Goal: Complete application form

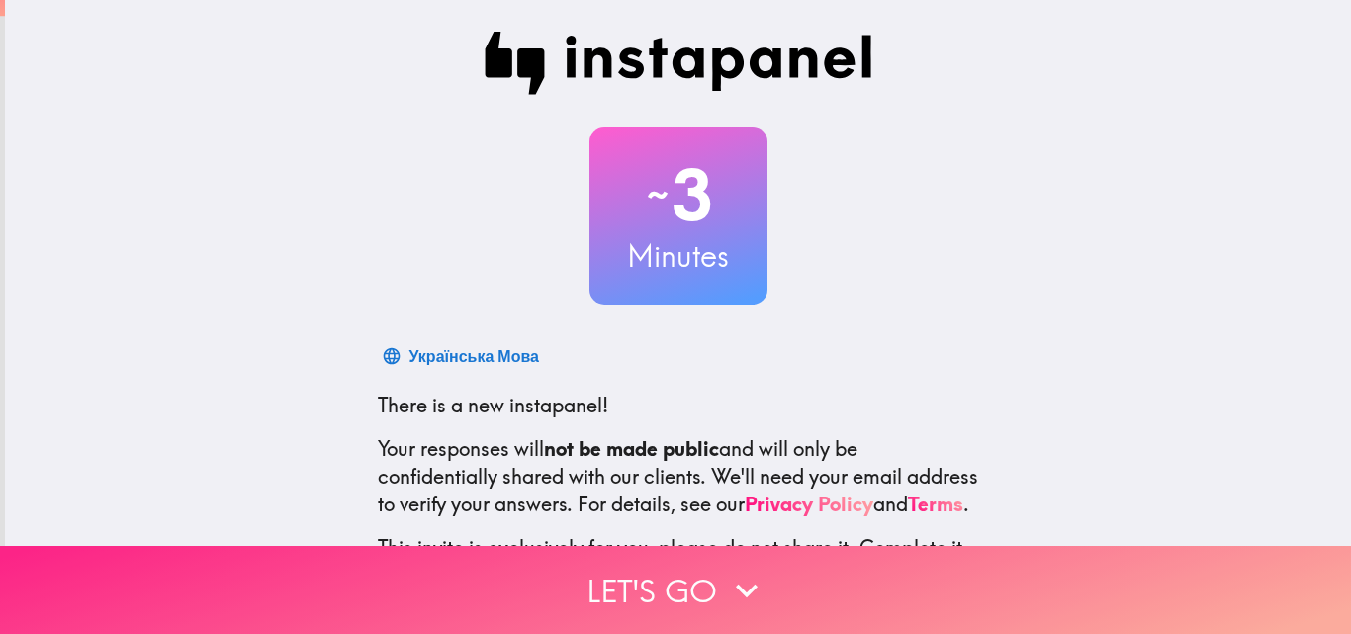
click at [772, 574] on button "Let's go" at bounding box center [675, 590] width 1351 height 88
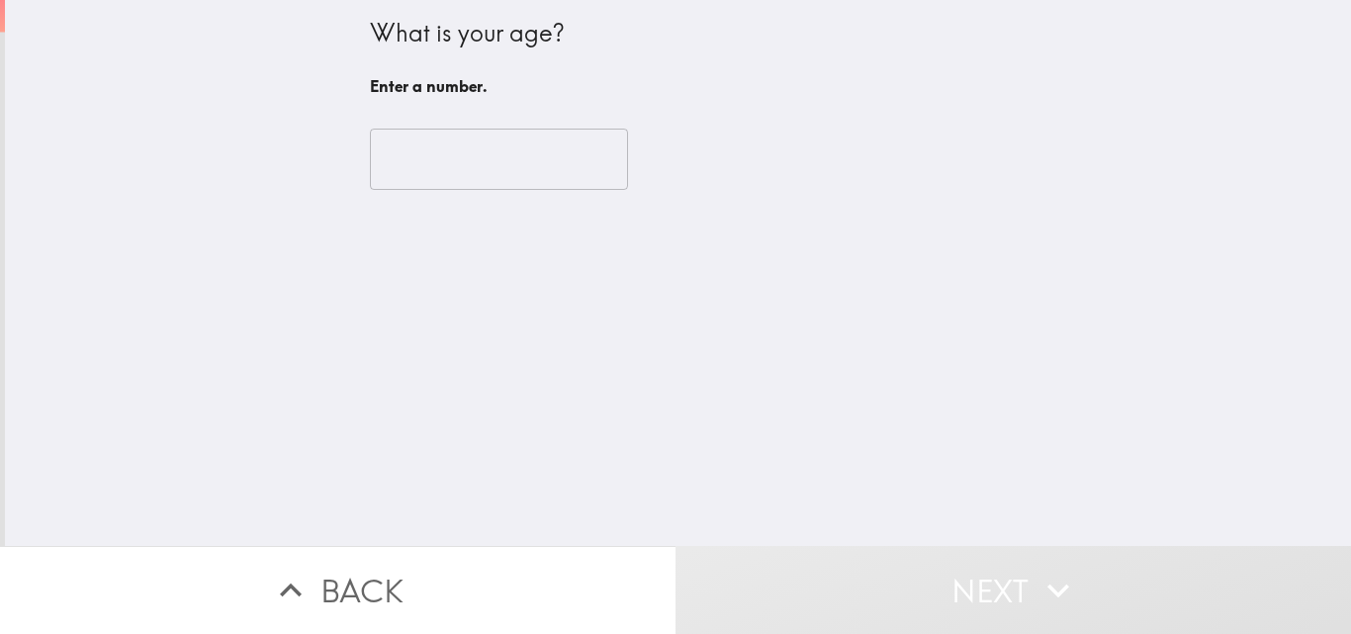
click at [505, 177] on input "number" at bounding box center [499, 159] width 258 height 61
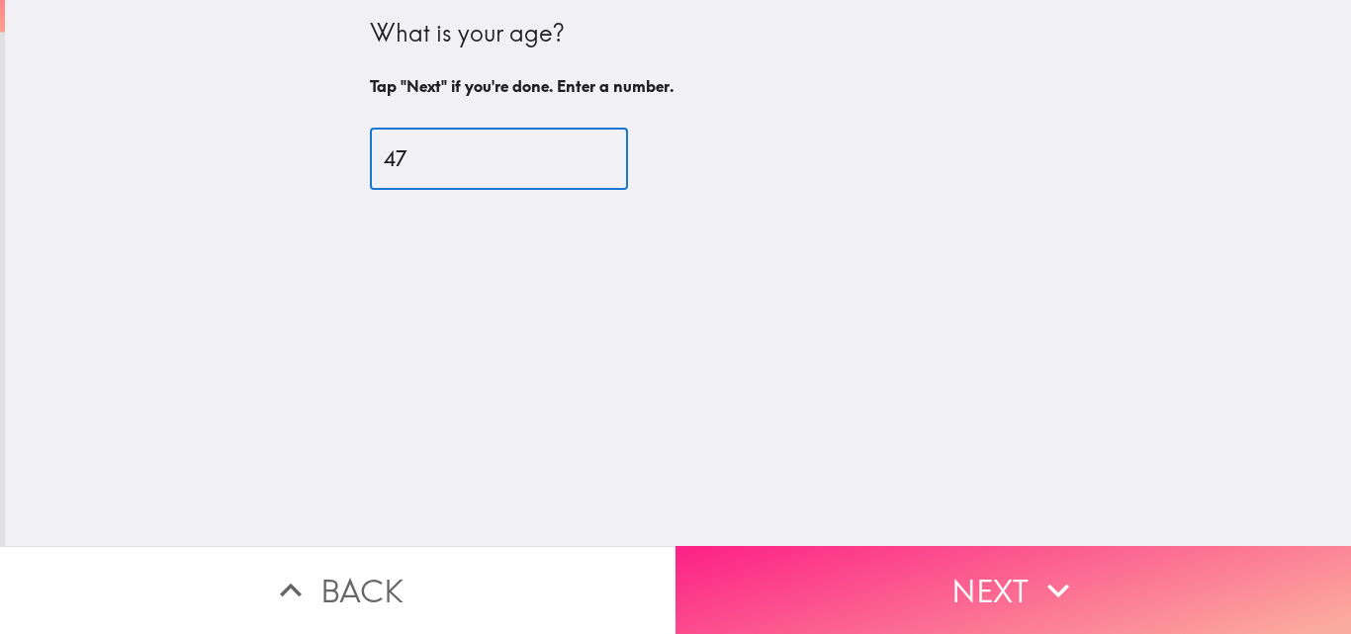
type input "47"
click at [881, 546] on button "Next" at bounding box center [1012, 590] width 675 height 88
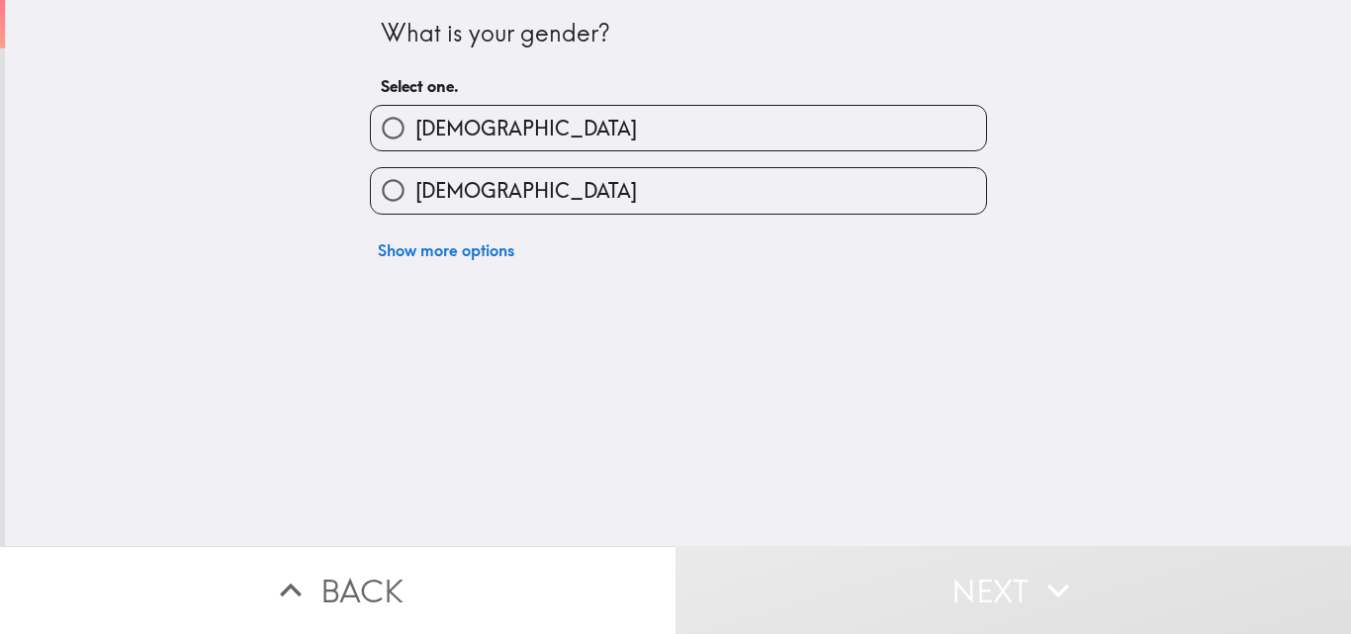
click at [634, 196] on label "[DEMOGRAPHIC_DATA]" at bounding box center [678, 190] width 615 height 44
click at [415, 196] on input "[DEMOGRAPHIC_DATA]" at bounding box center [393, 190] width 44 height 44
radio input "true"
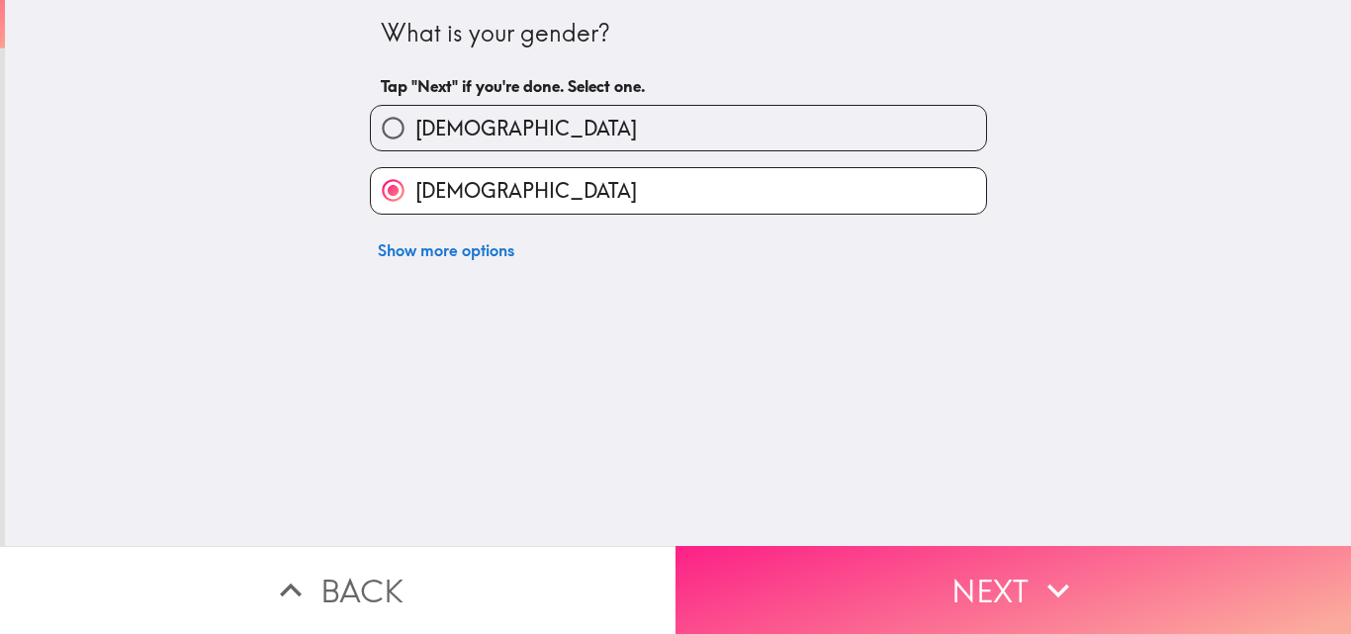
click at [922, 578] on button "Next" at bounding box center [1012, 590] width 675 height 88
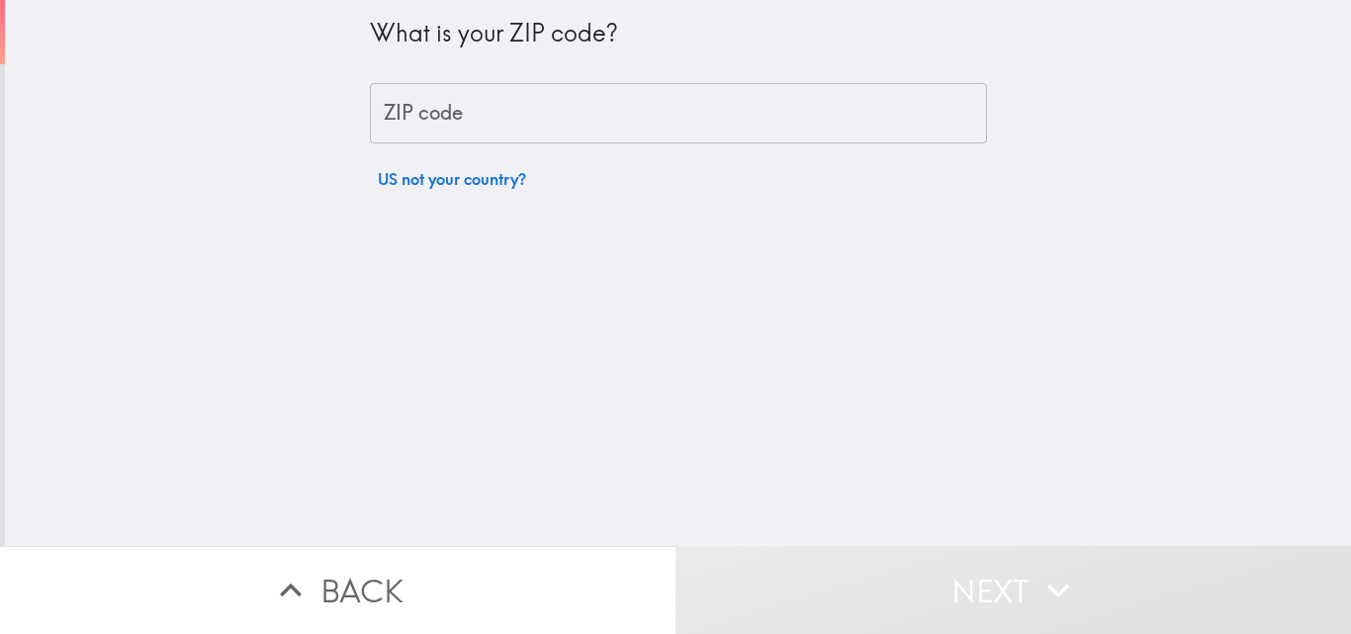
click at [699, 103] on input "ZIP code" at bounding box center [678, 113] width 617 height 61
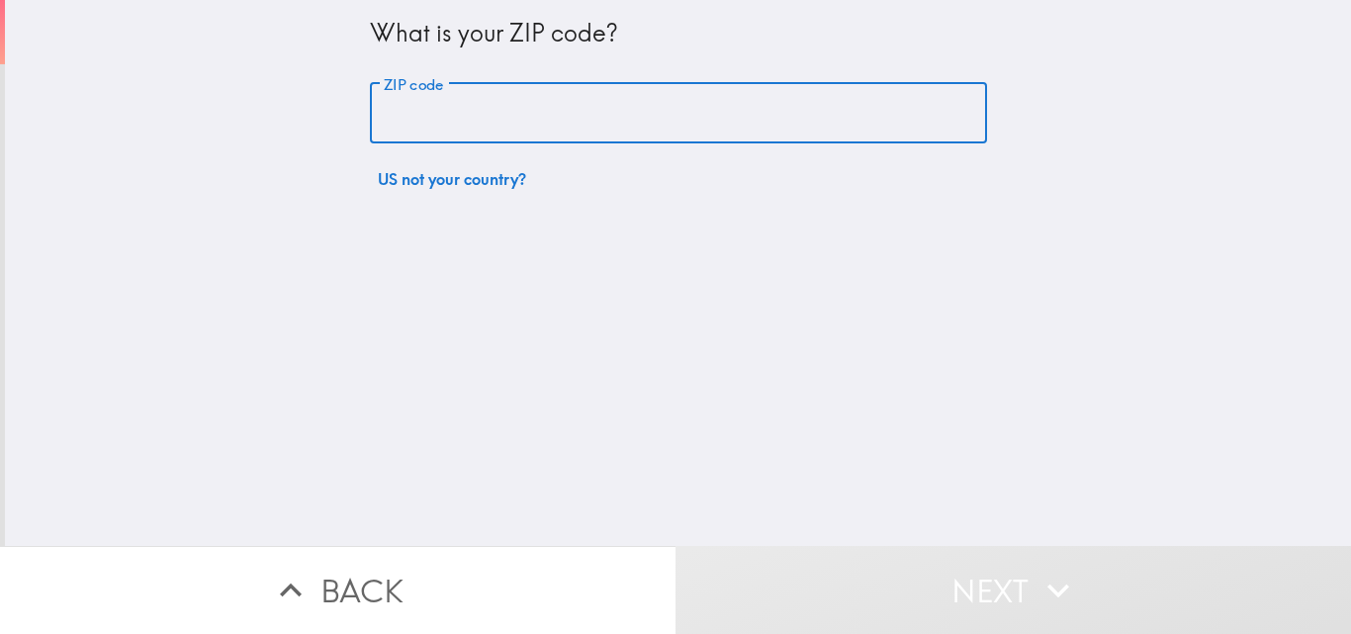
type input "75409"
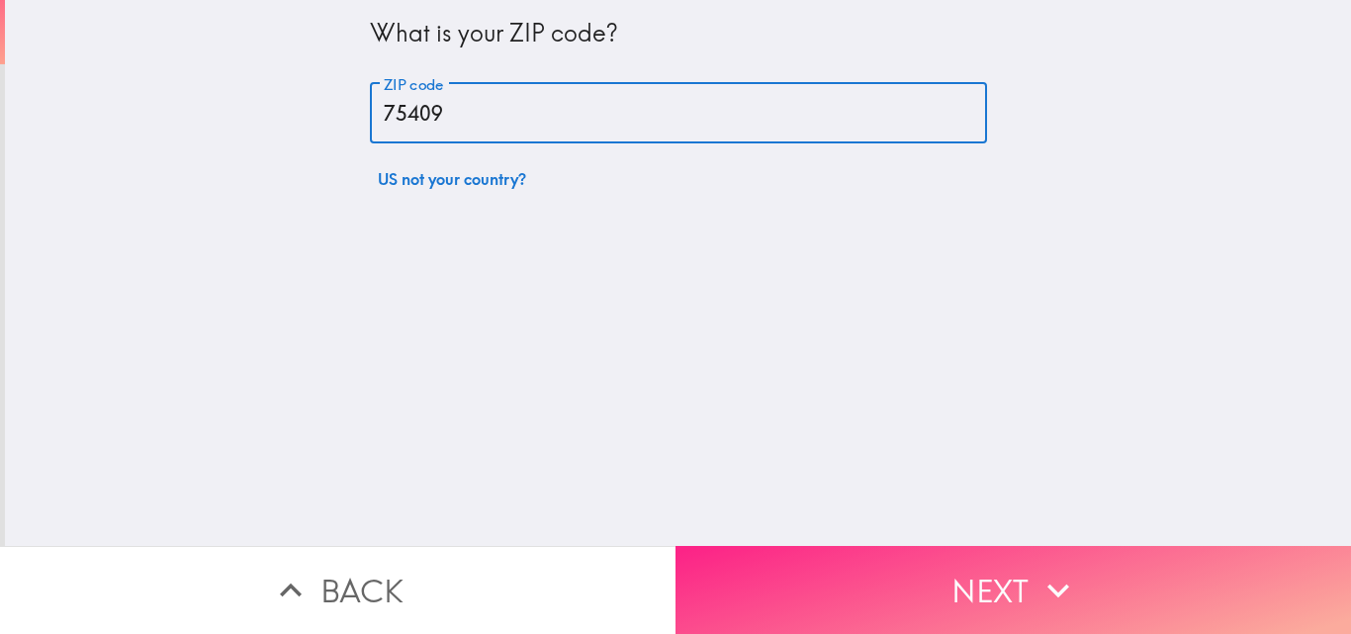
click at [928, 571] on button "Next" at bounding box center [1012, 590] width 675 height 88
